Goal: Transaction & Acquisition: Download file/media

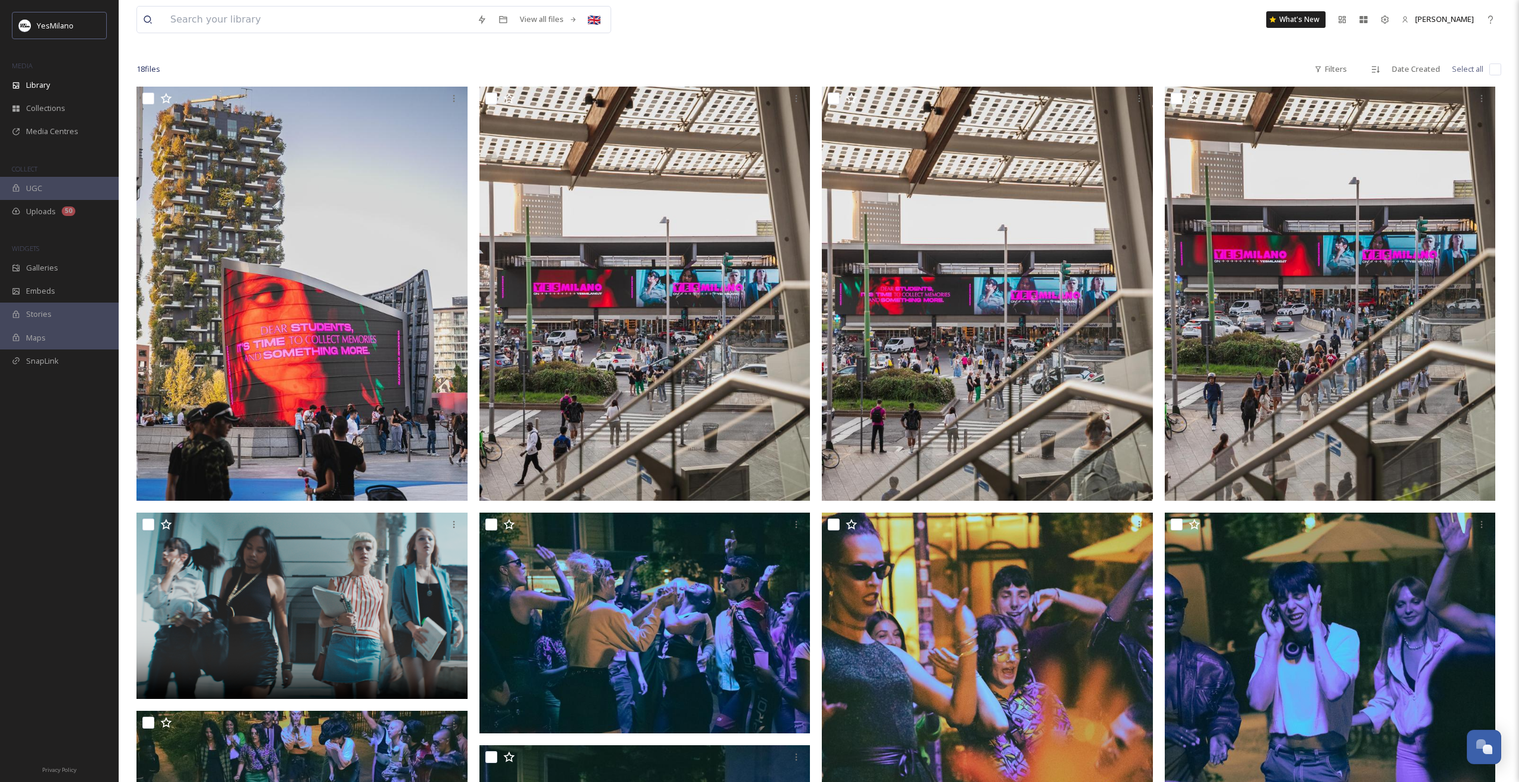
scroll to position [1753, 0]
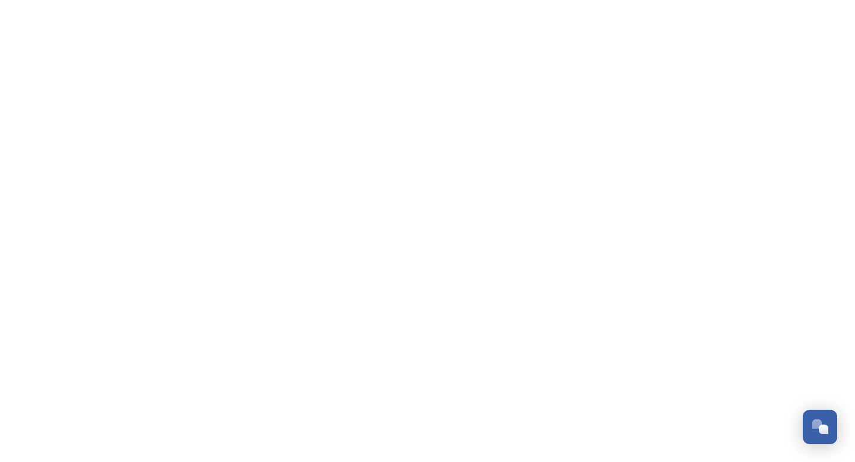
scroll to position [1683, 0]
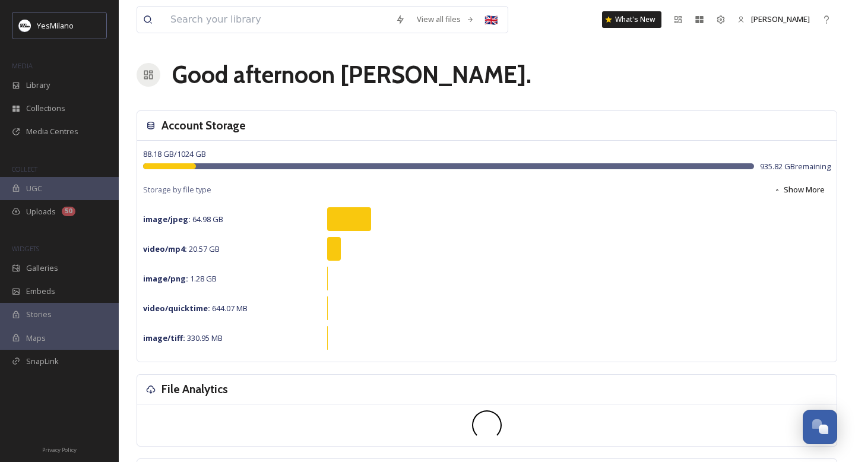
scroll to position [1752, 0]
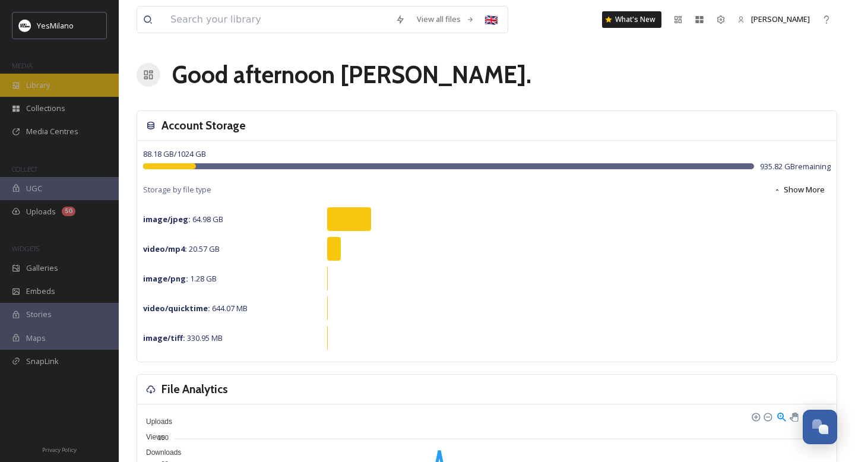
click at [64, 80] on div "Library" at bounding box center [59, 85] width 119 height 23
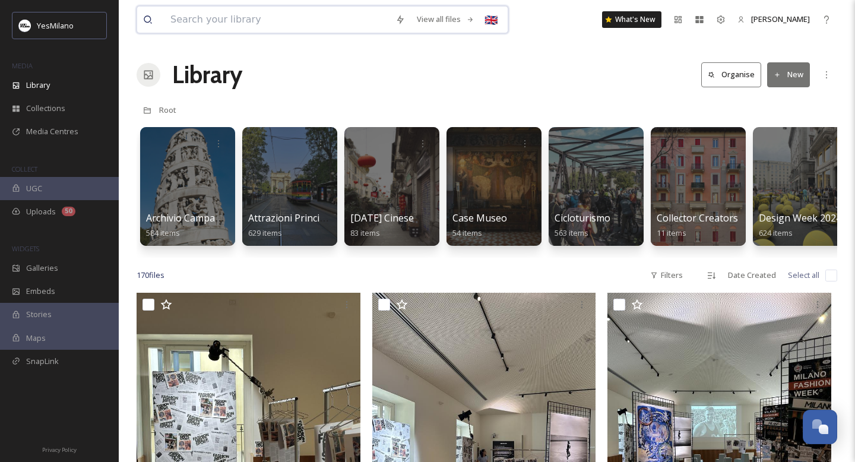
click at [321, 30] on input at bounding box center [276, 20] width 225 height 26
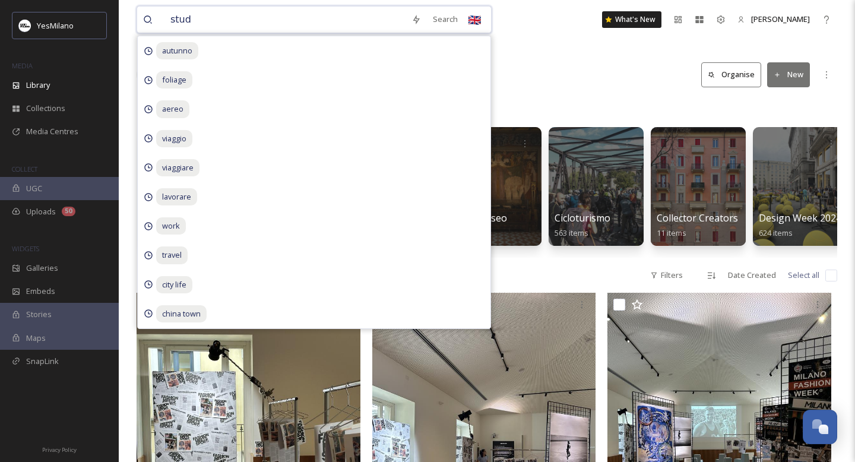
type input "study"
type input "university"
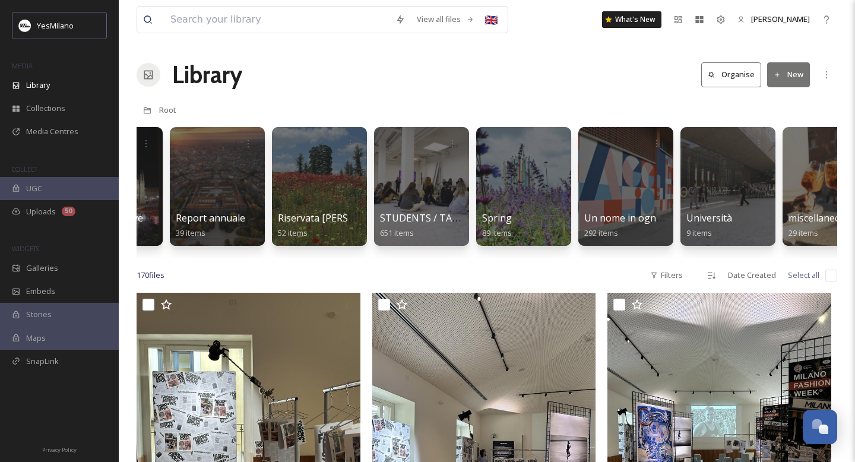
scroll to position [0, 2530]
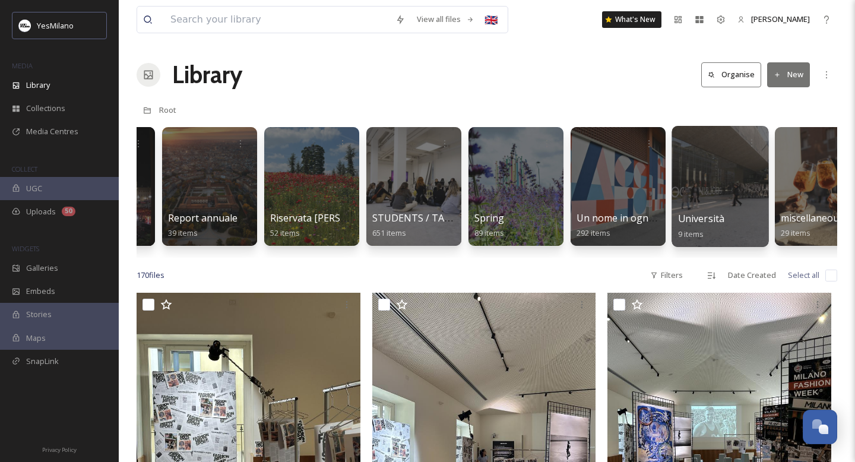
click at [730, 198] on div at bounding box center [719, 186] width 97 height 121
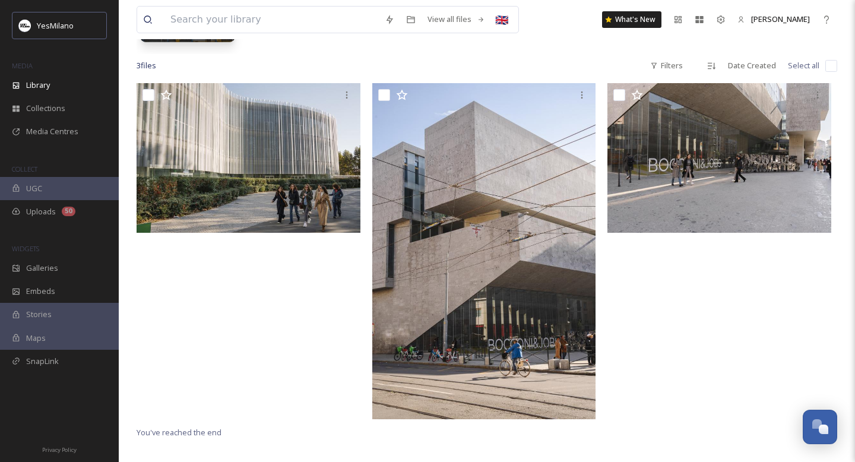
scroll to position [74, 0]
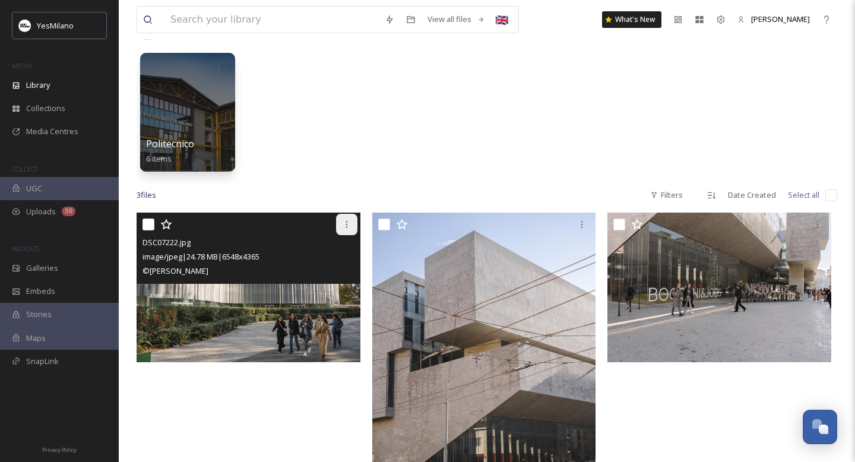
click at [346, 221] on icon at bounding box center [346, 224] width 2 height 7
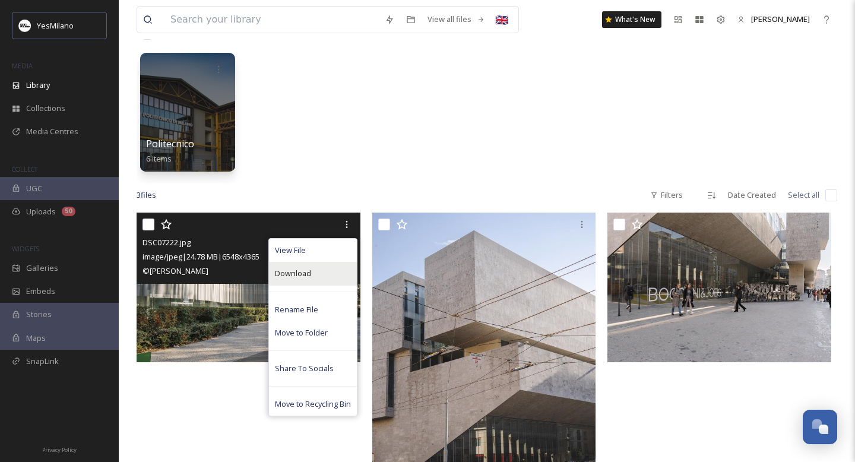
click at [333, 272] on div "Download" at bounding box center [313, 273] width 88 height 23
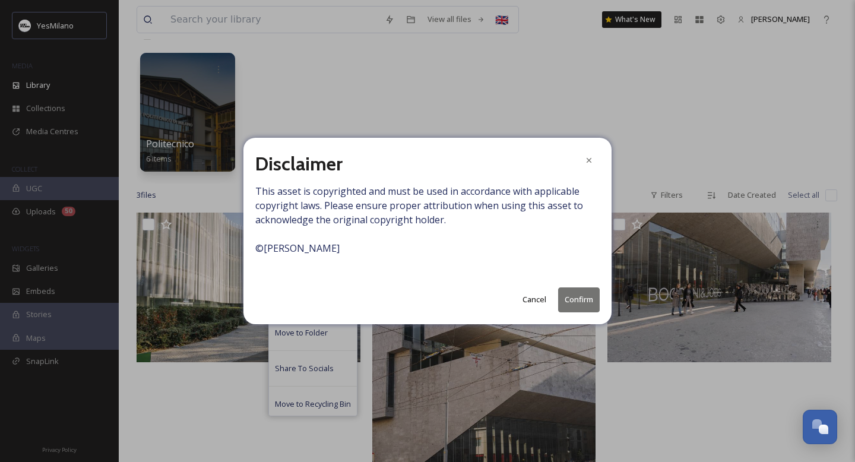
click at [581, 304] on button "Confirm" at bounding box center [579, 299] width 42 height 24
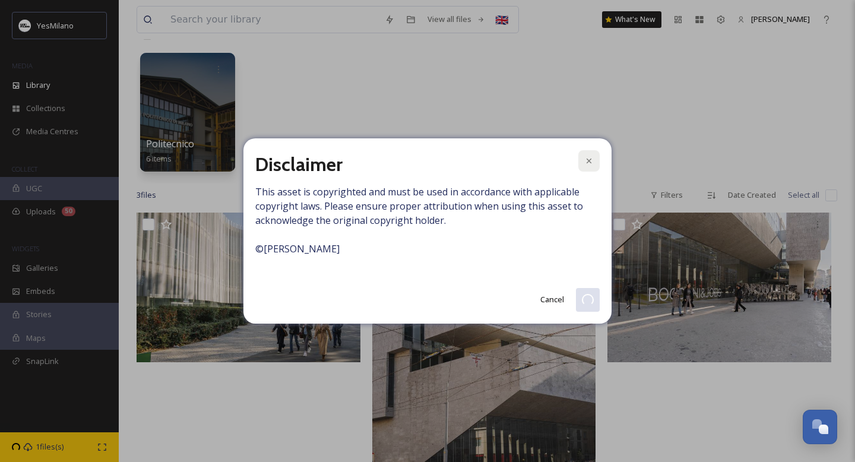
click at [591, 160] on icon at bounding box center [588, 160] width 9 height 9
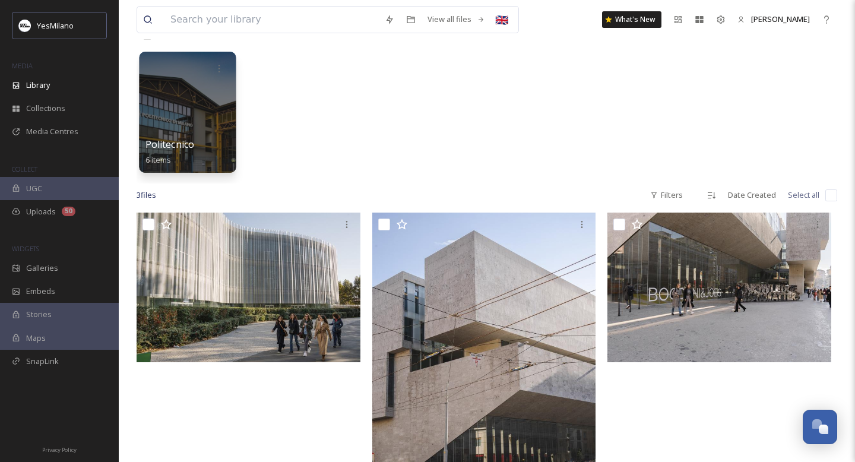
click at [206, 98] on div at bounding box center [187, 112] width 97 height 121
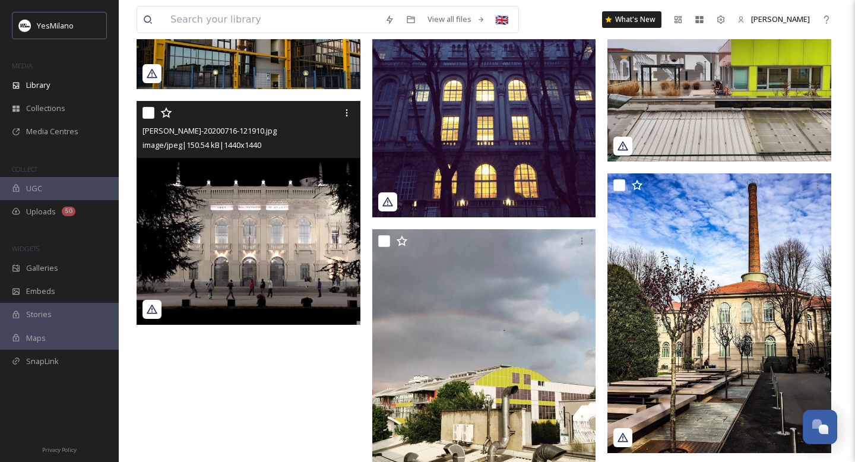
scroll to position [220, 0]
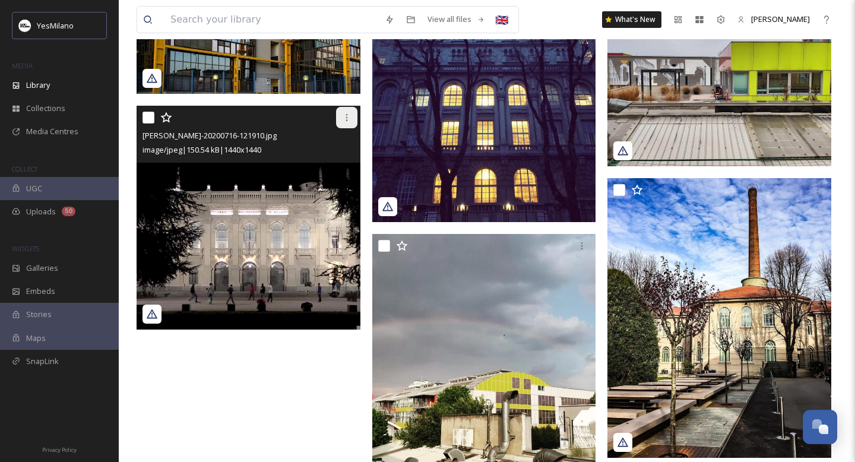
click at [348, 118] on icon at bounding box center [346, 117] width 9 height 9
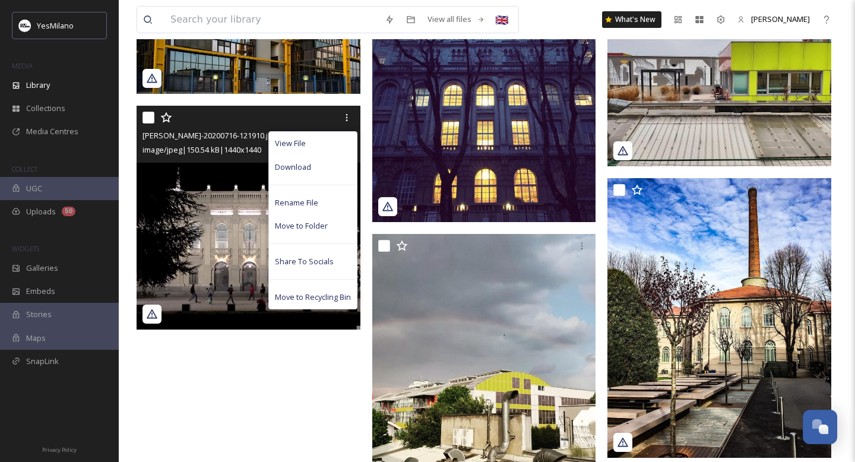
click at [311, 178] on div "View File Download Rename File Move to Folder Share To Socials Move to Recyclin…" at bounding box center [312, 220] width 89 height 178
click at [316, 170] on div "Download" at bounding box center [313, 167] width 88 height 23
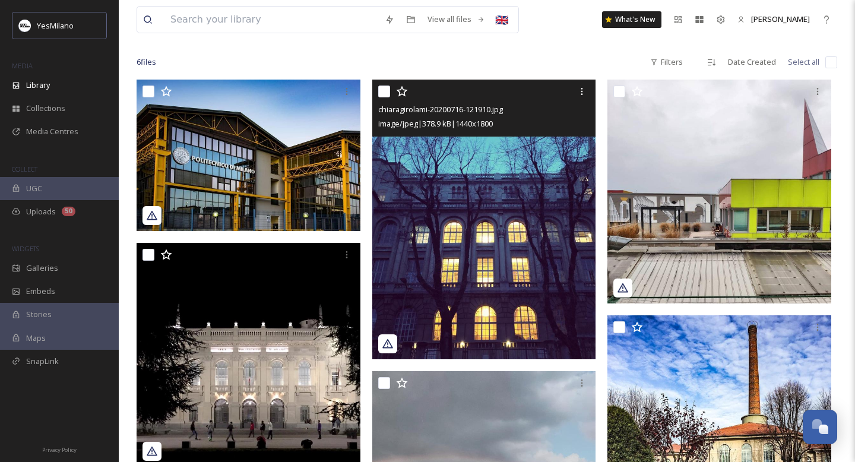
scroll to position [0, 0]
